Goal: Find specific page/section: Find specific page/section

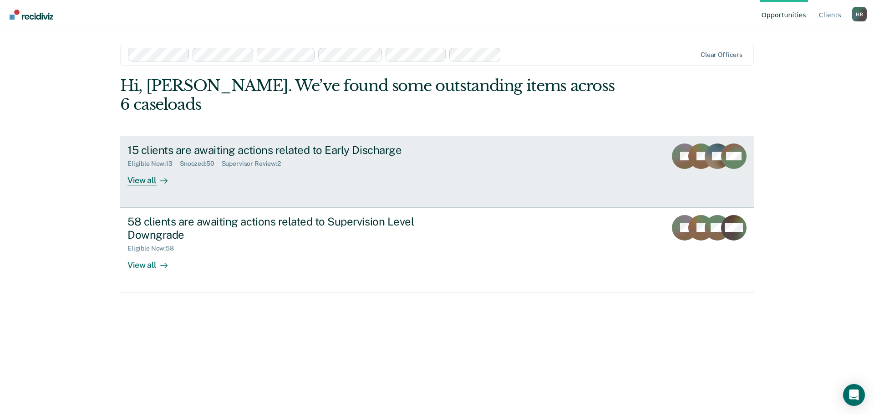
click at [146, 168] on div "View all" at bounding box center [152, 177] width 51 height 18
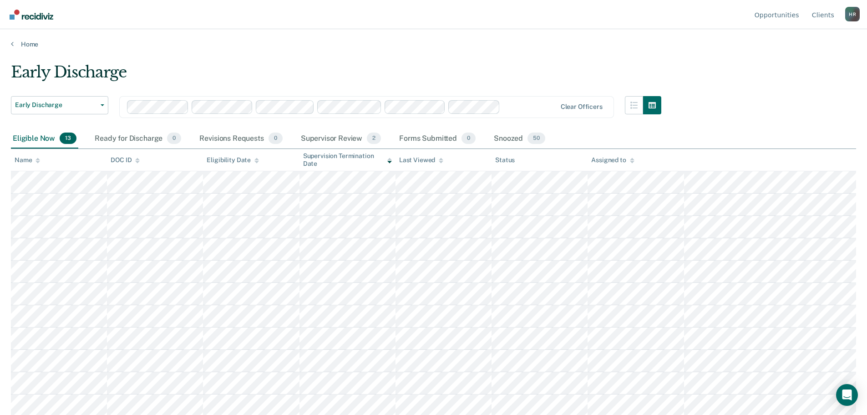
click at [631, 160] on icon at bounding box center [632, 158] width 5 height 2
click at [91, 106] on span "Early Discharge" at bounding box center [56, 105] width 82 height 8
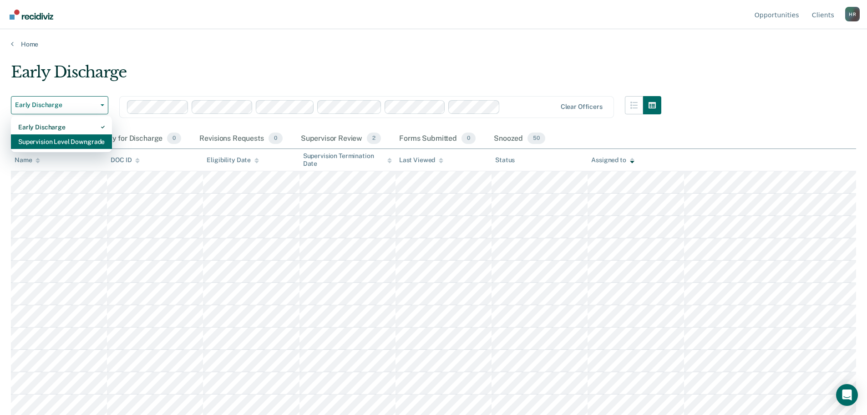
click at [71, 144] on div "Supervision Level Downgrade" at bounding box center [61, 141] width 86 height 15
